Goal: Navigation & Orientation: Find specific page/section

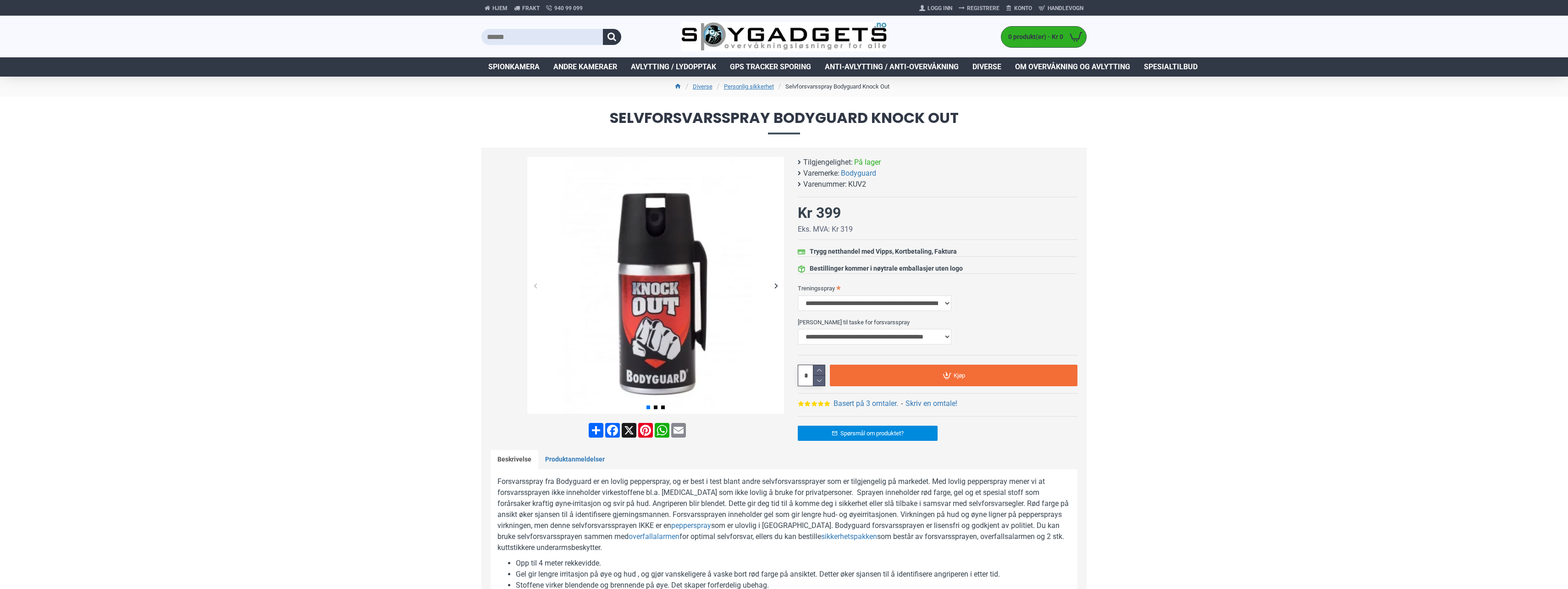
select select "***"
click at [848, 307] on select "**********" at bounding box center [875, 304] width 154 height 16
select select "***"
click at [798, 296] on select "**********" at bounding box center [875, 304] width 154 height 16
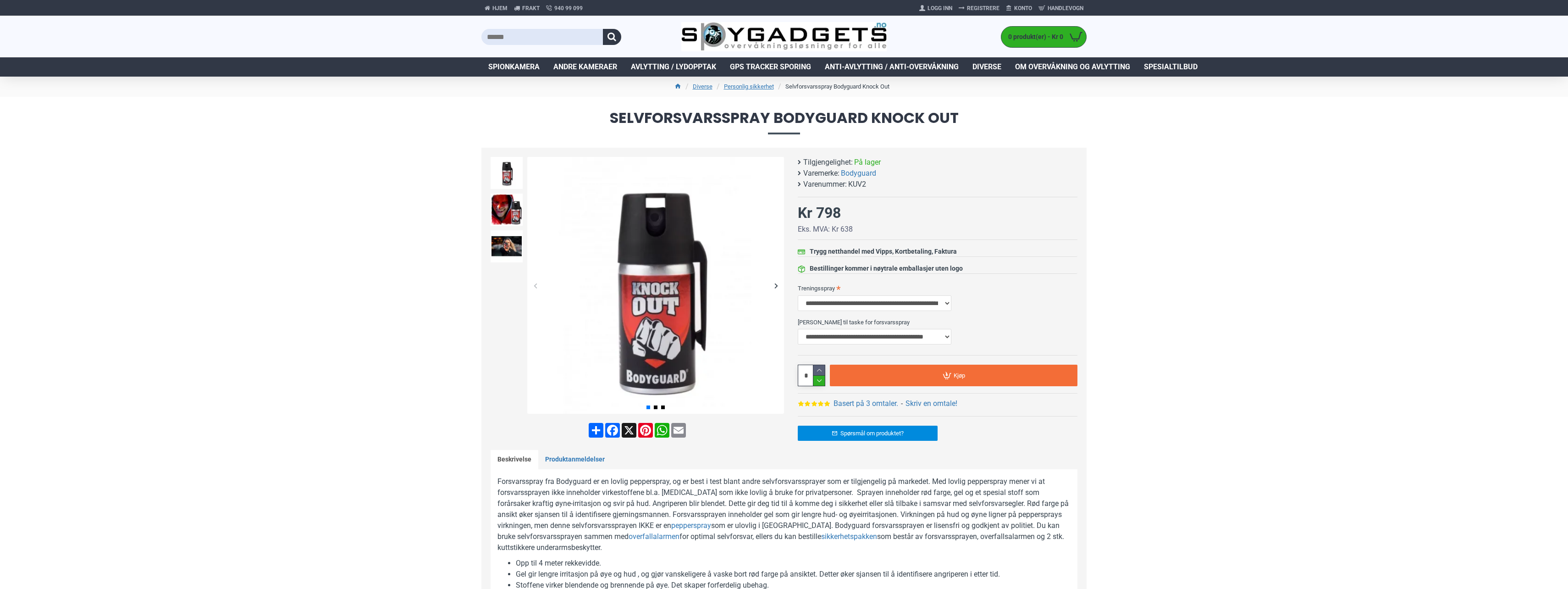
click at [816, 382] on icon at bounding box center [819, 381] width 11 height 11
click at [820, 370] on icon at bounding box center [819, 370] width 11 height 11
type input "*"
drag, startPoint x: 250, startPoint y: 255, endPoint x: 406, endPoint y: 342, distance: 178.6
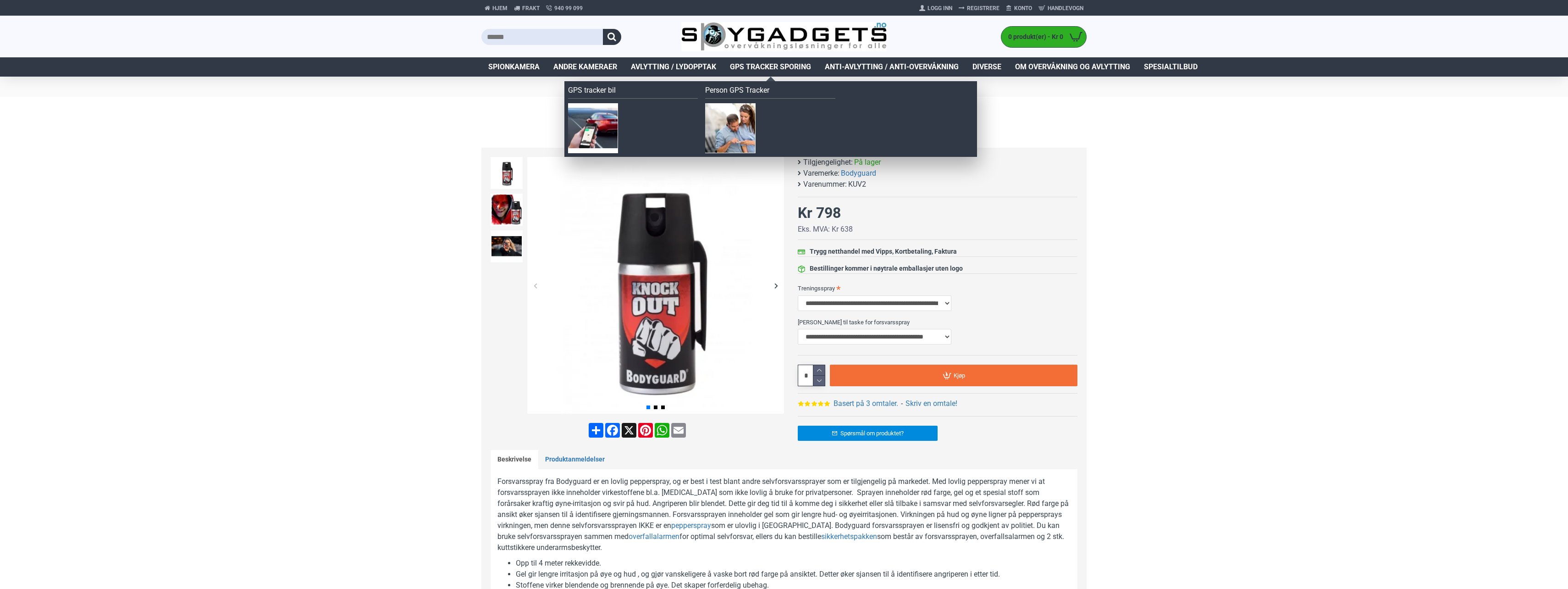
click at [785, 63] on span "GPS Tracker Sporing" at bounding box center [770, 67] width 81 height 11
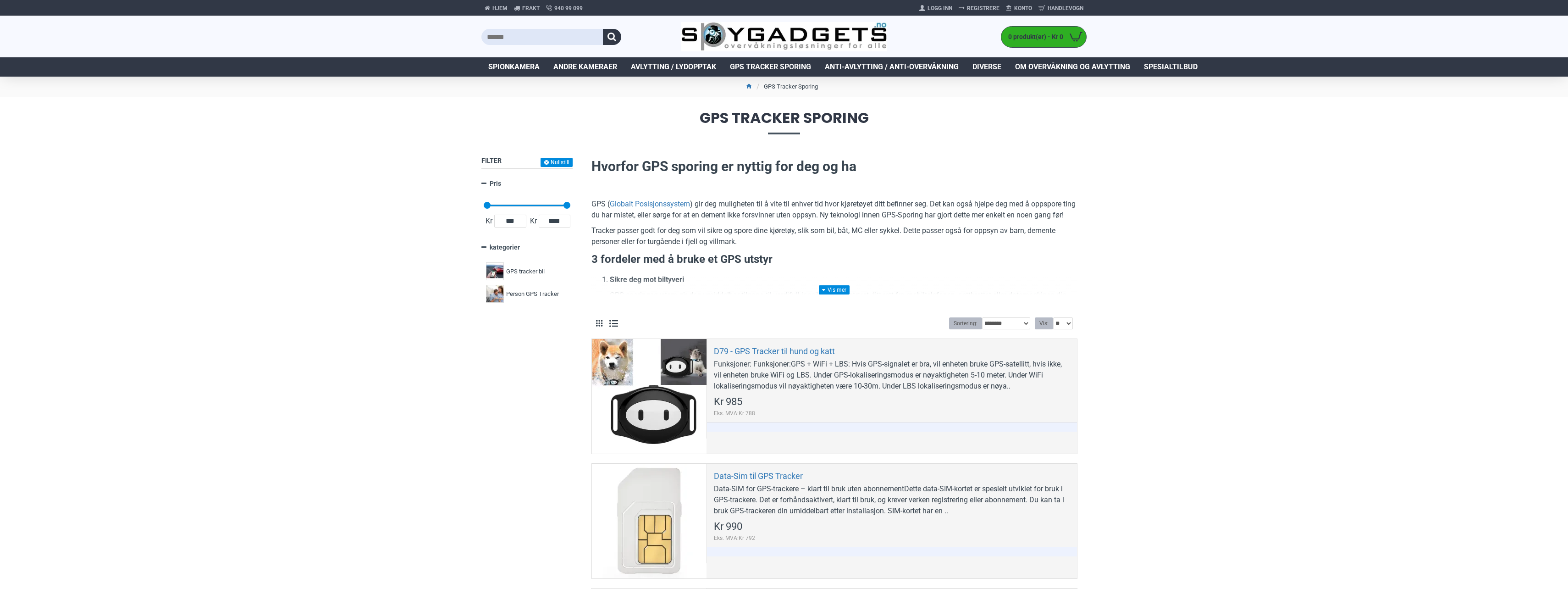
click at [850, 66] on span "Anti-avlytting / Anti-overvåkning" at bounding box center [892, 67] width 134 height 11
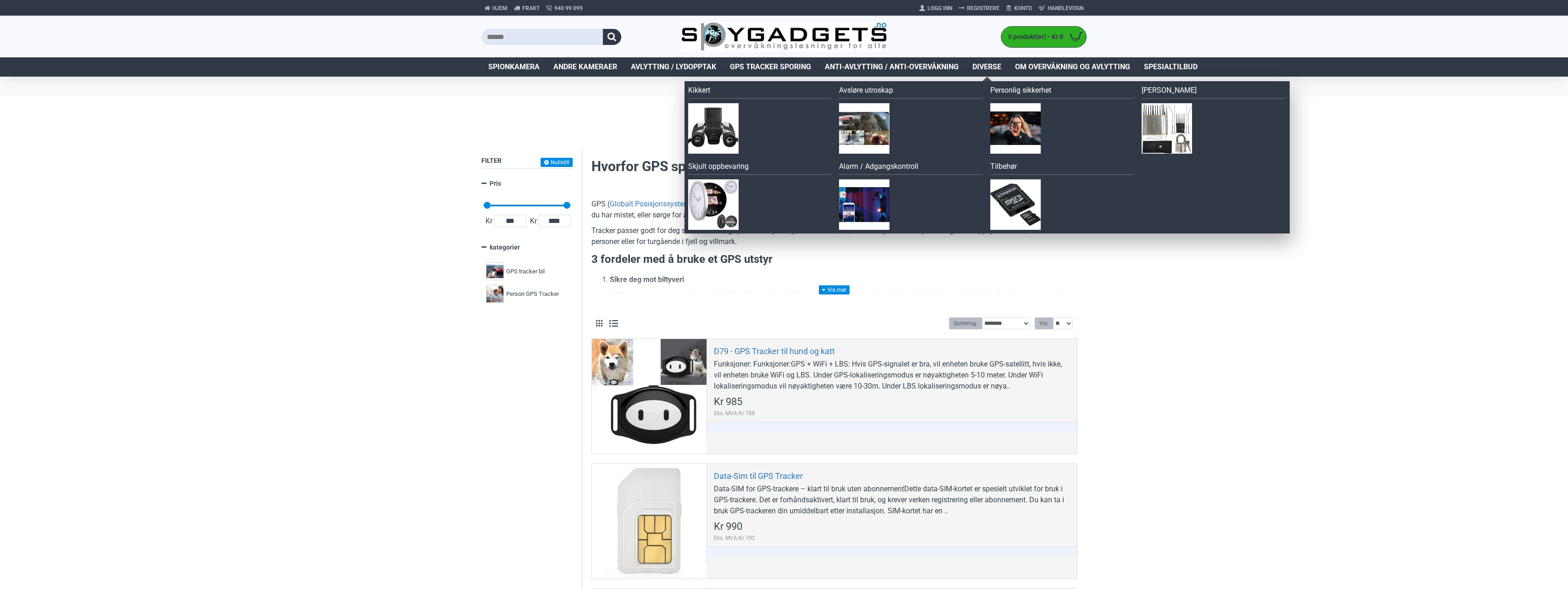
click at [990, 66] on span "Diverse" at bounding box center [987, 67] width 29 height 11
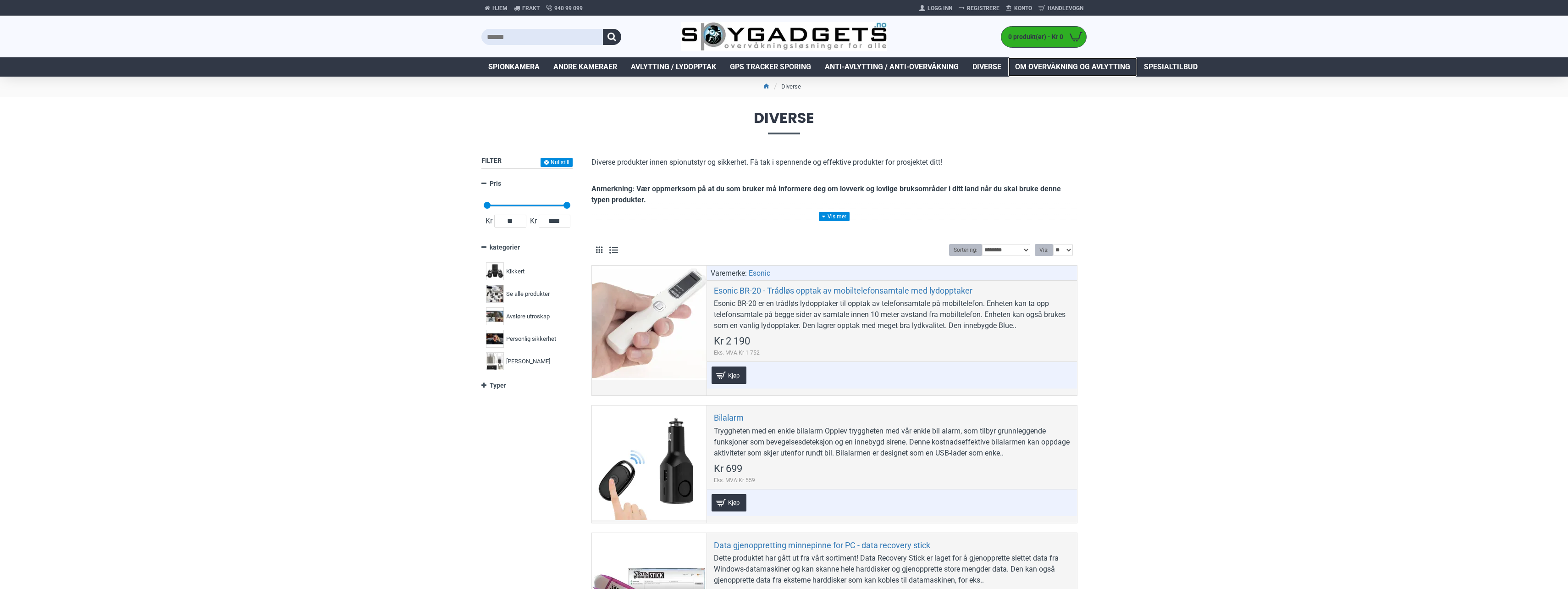
click at [1035, 66] on span "Om overvåkning og avlytting" at bounding box center [1073, 67] width 116 height 11
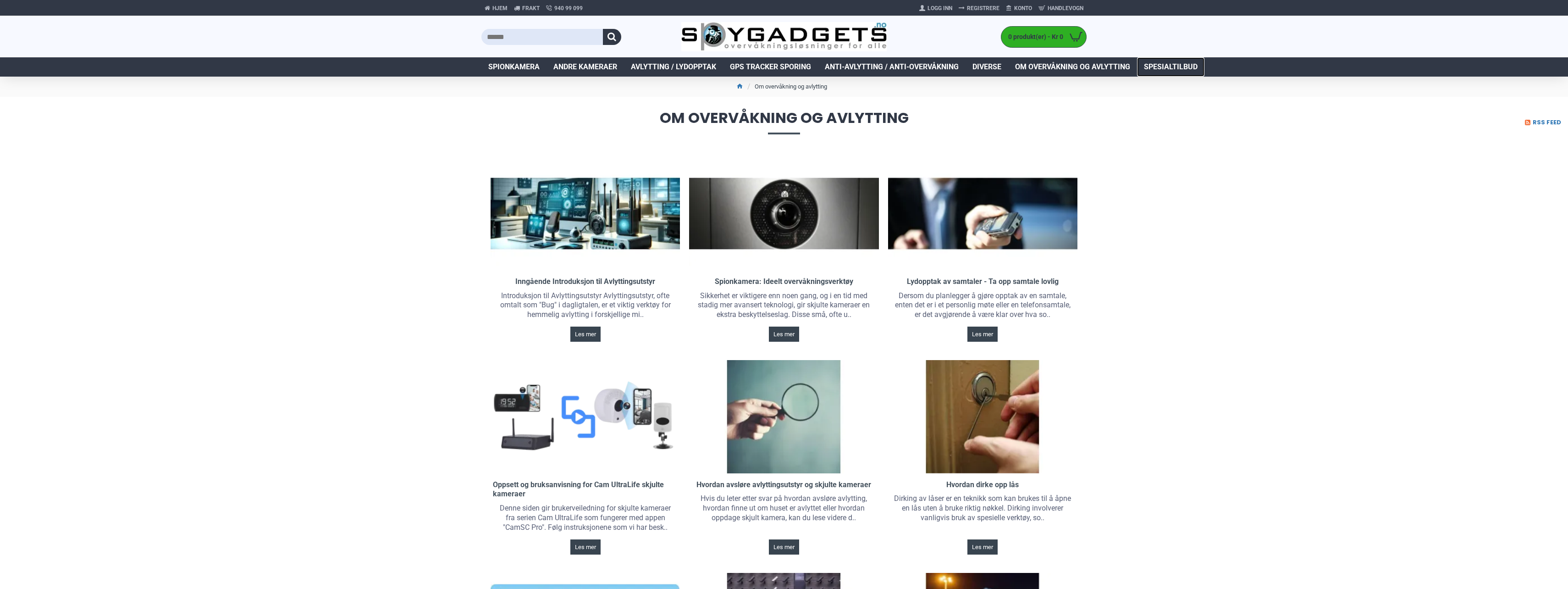
click at [1169, 70] on span "Spesialtilbud" at bounding box center [1171, 67] width 53 height 11
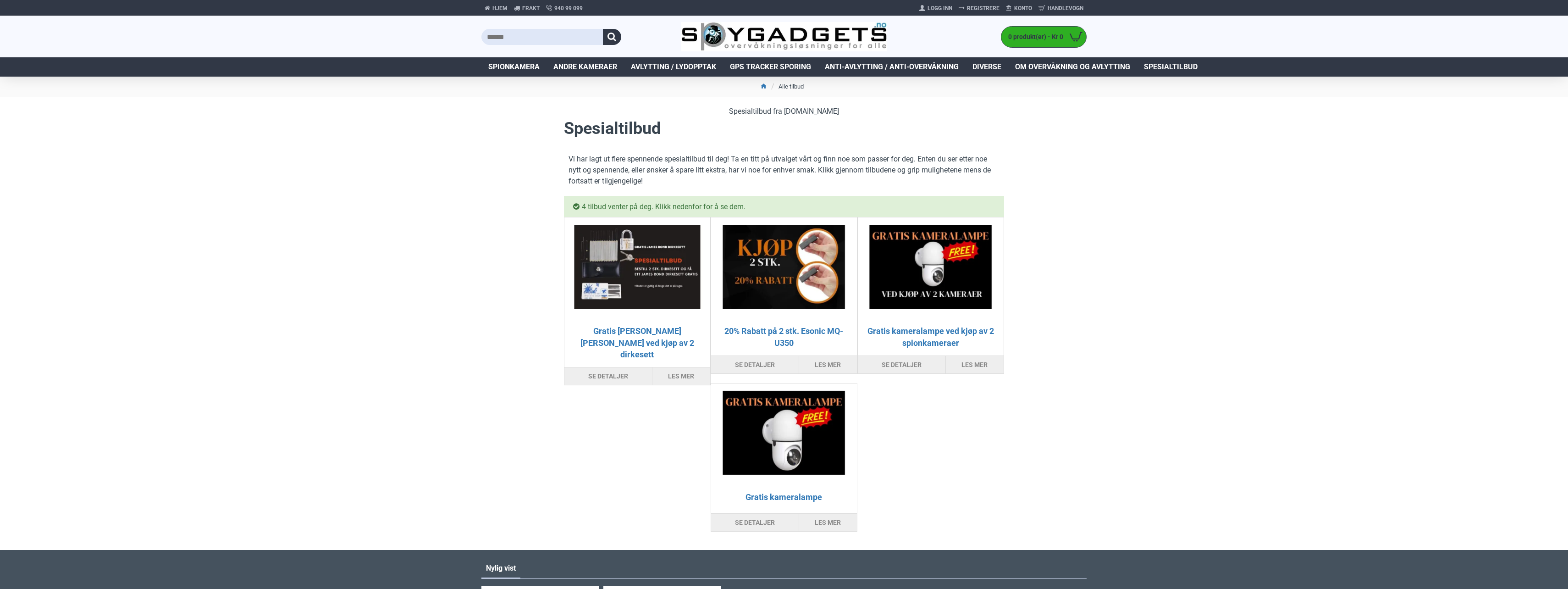
click at [595, 368] on button "Se detaljer" at bounding box center [608, 376] width 88 height 18
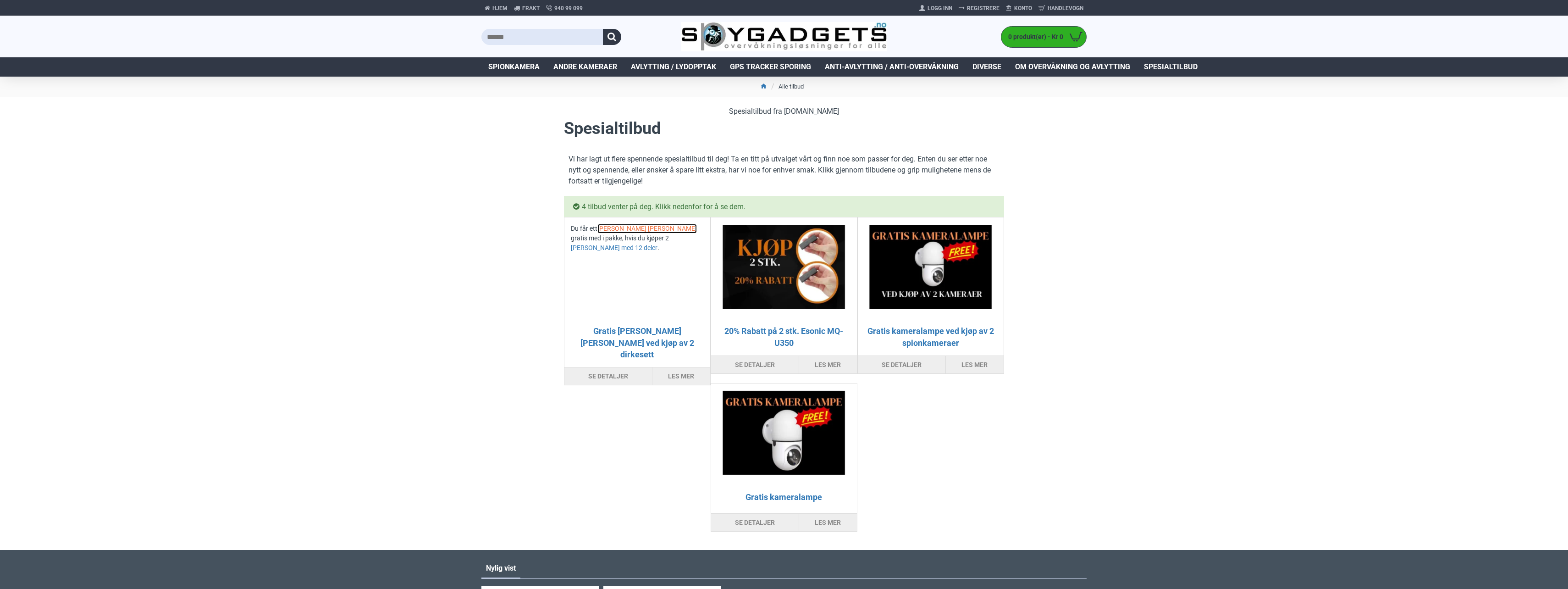
click at [612, 228] on link "James Bond Dirkesett" at bounding box center [648, 228] width 100 height 10
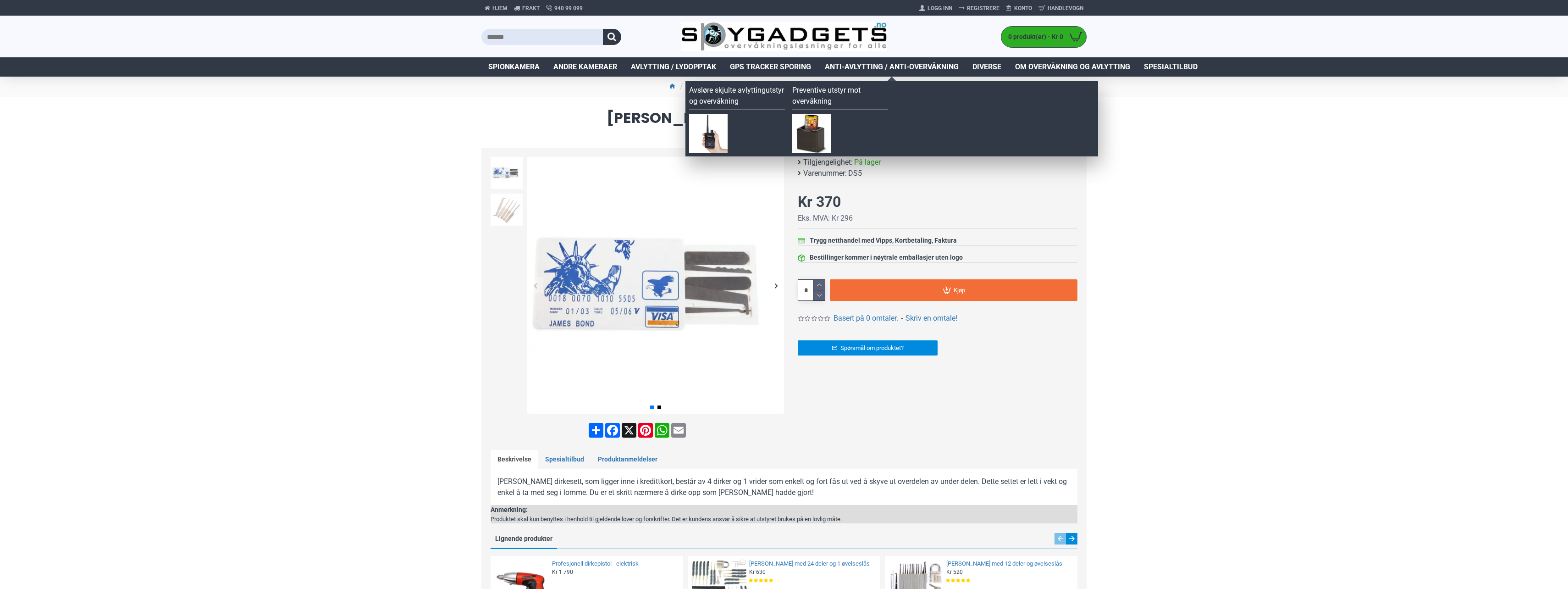
click at [867, 66] on span "Anti-avlytting / Anti-overvåkning" at bounding box center [892, 67] width 134 height 11
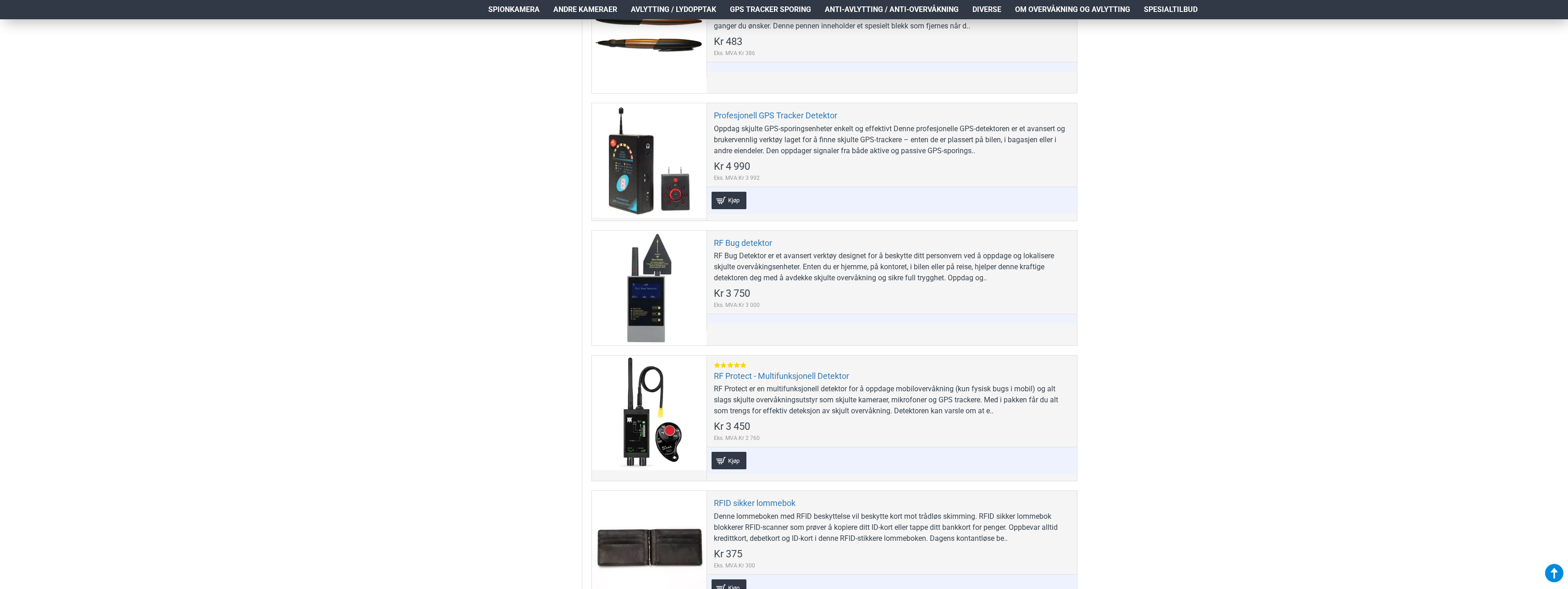
scroll to position [550, 0]
click at [375, 274] on div "Hjem Frakt 940 99 099 [GEOGRAPHIC_DATA] Registrere Konto Handlevogn 0 0 produkt…" at bounding box center [784, 491] width 1568 height 2045
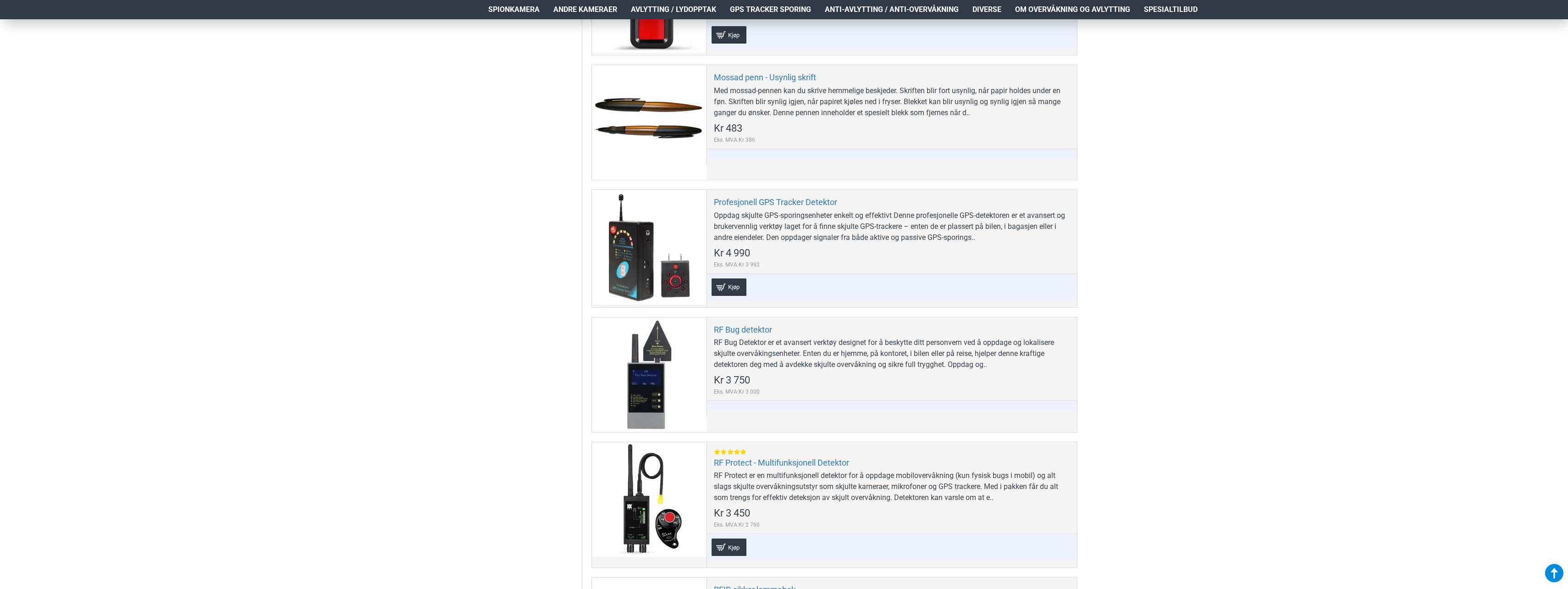
scroll to position [234, 0]
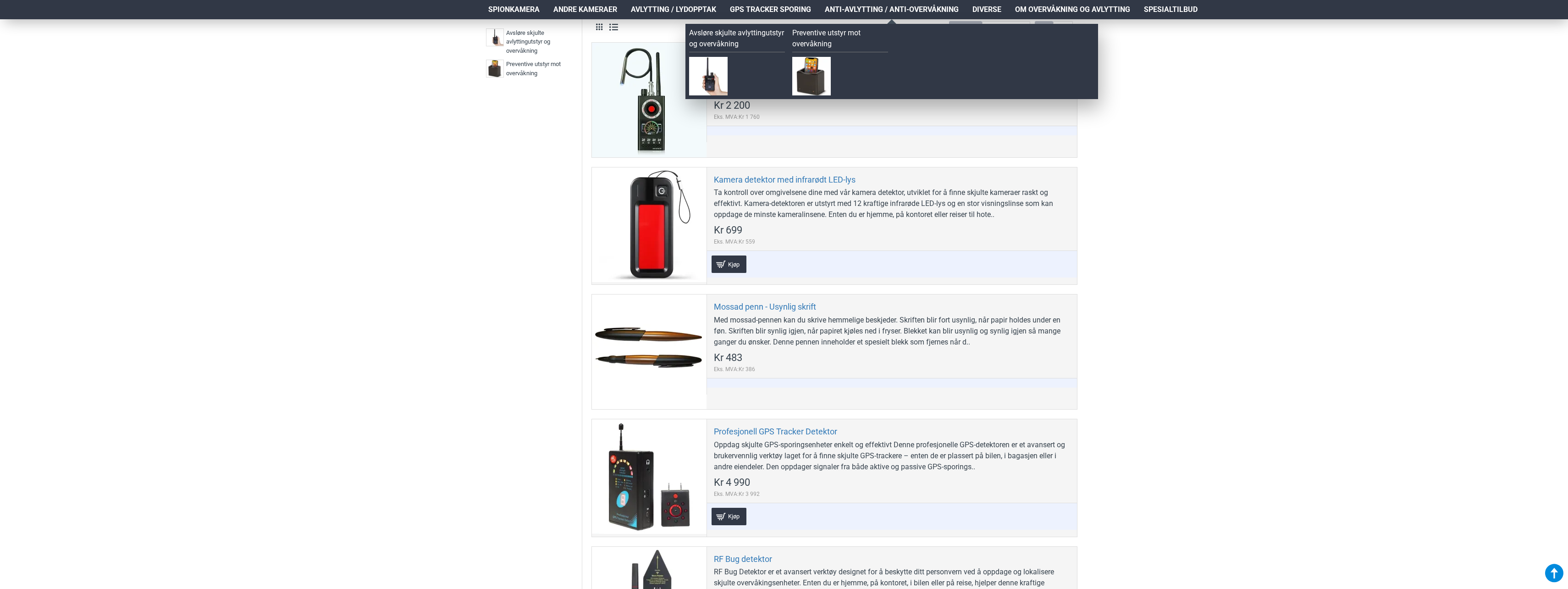
click at [882, 8] on span "Anti-avlytting / Anti-overvåkning" at bounding box center [892, 10] width 134 height 11
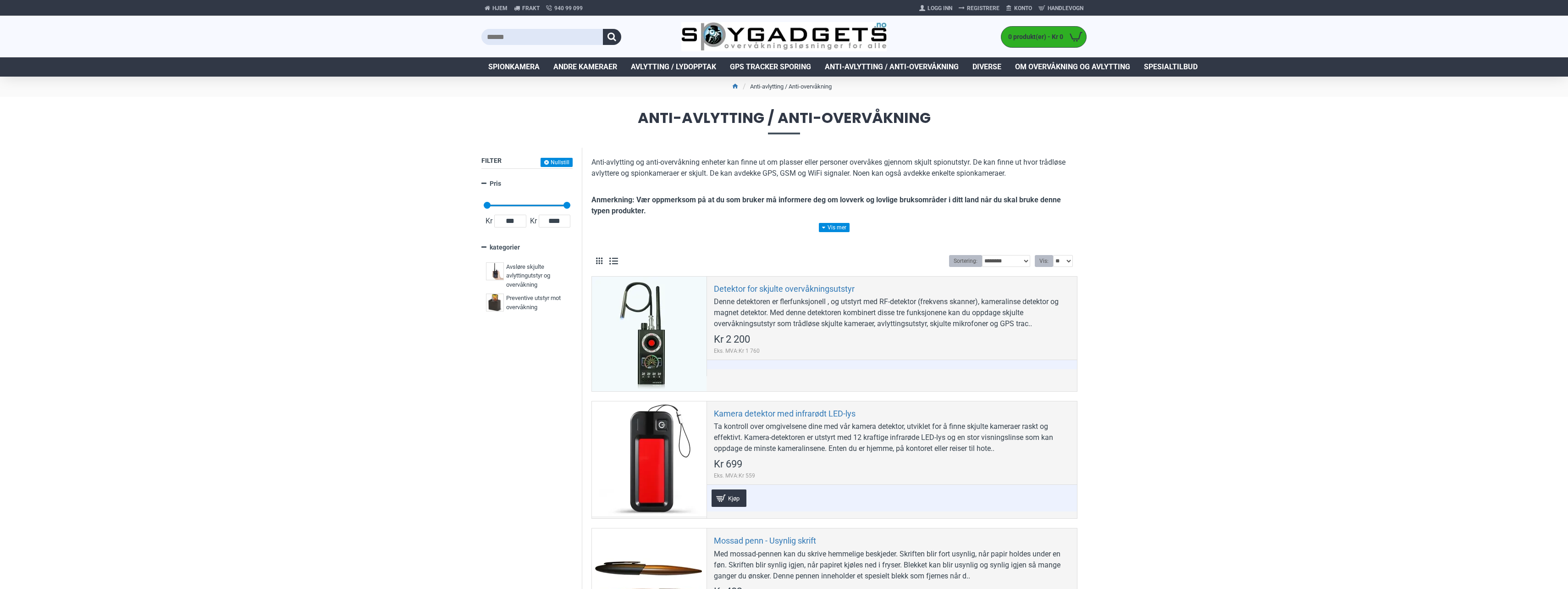
click at [991, 68] on span "Diverse" at bounding box center [987, 67] width 29 height 11
